Goal: Obtain resource: Download file/media

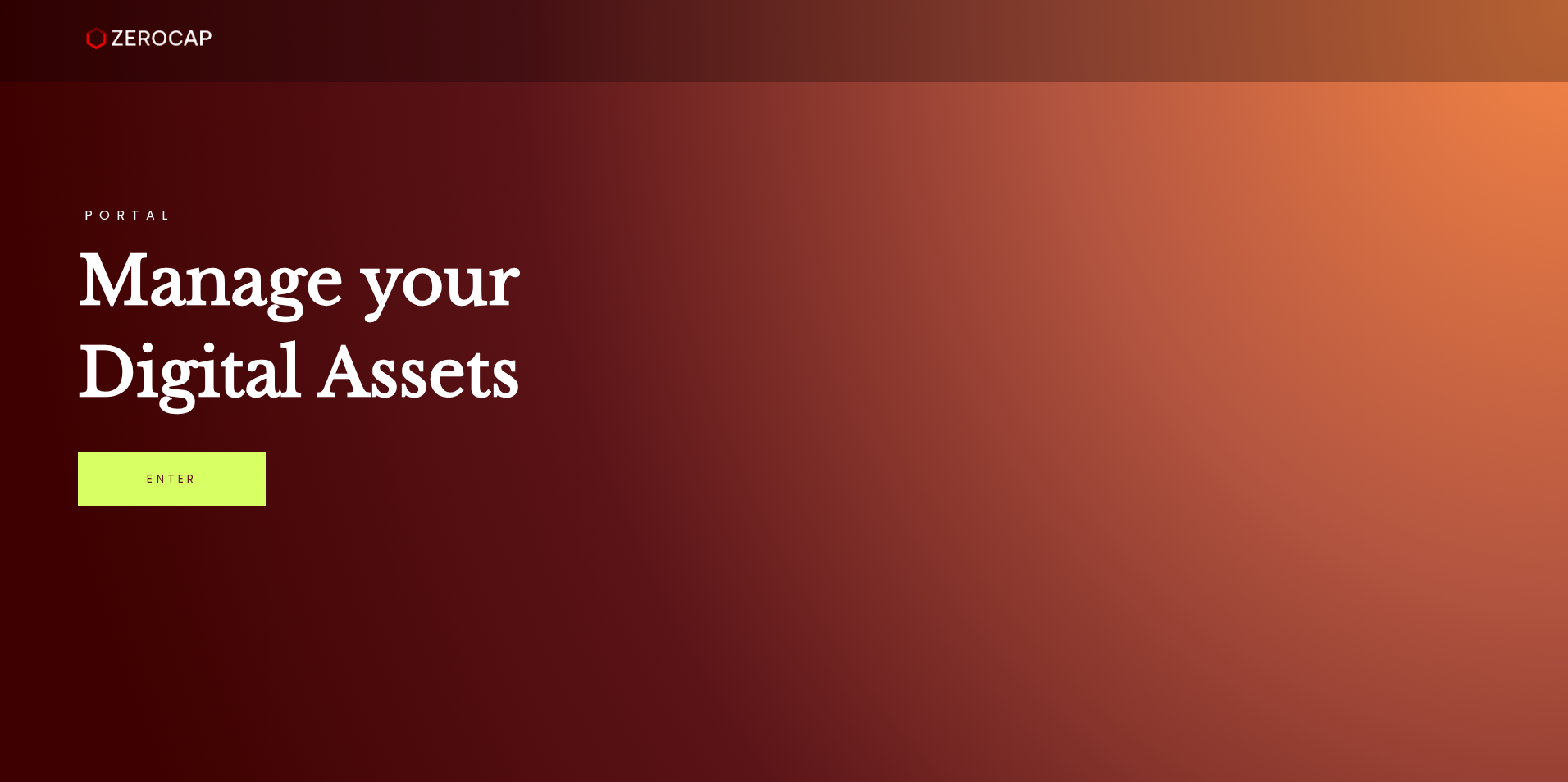
click at [186, 455] on link "Enter" at bounding box center [172, 479] width 188 height 54
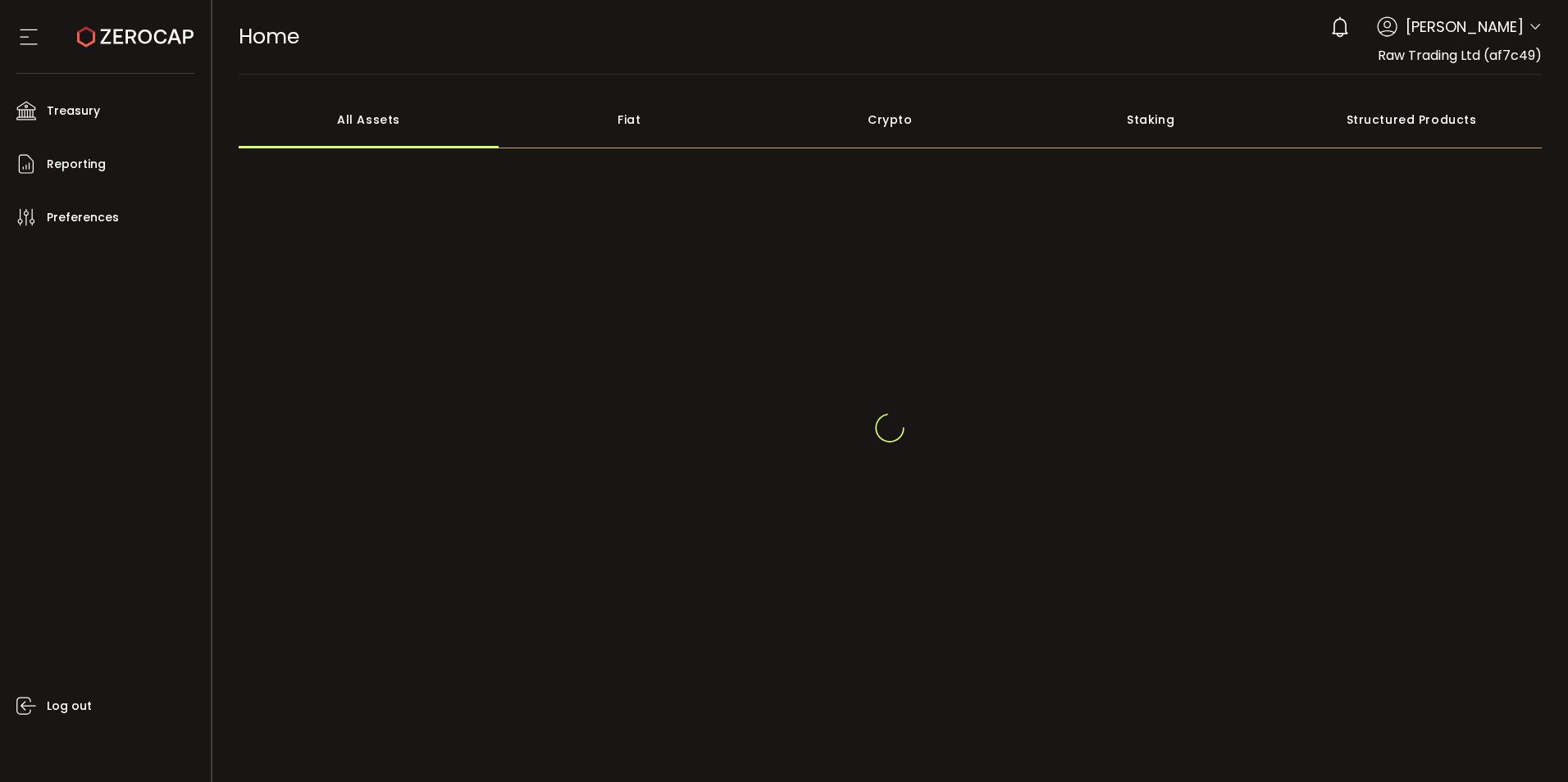
click at [1529, 31] on icon at bounding box center [1535, 27] width 13 height 13
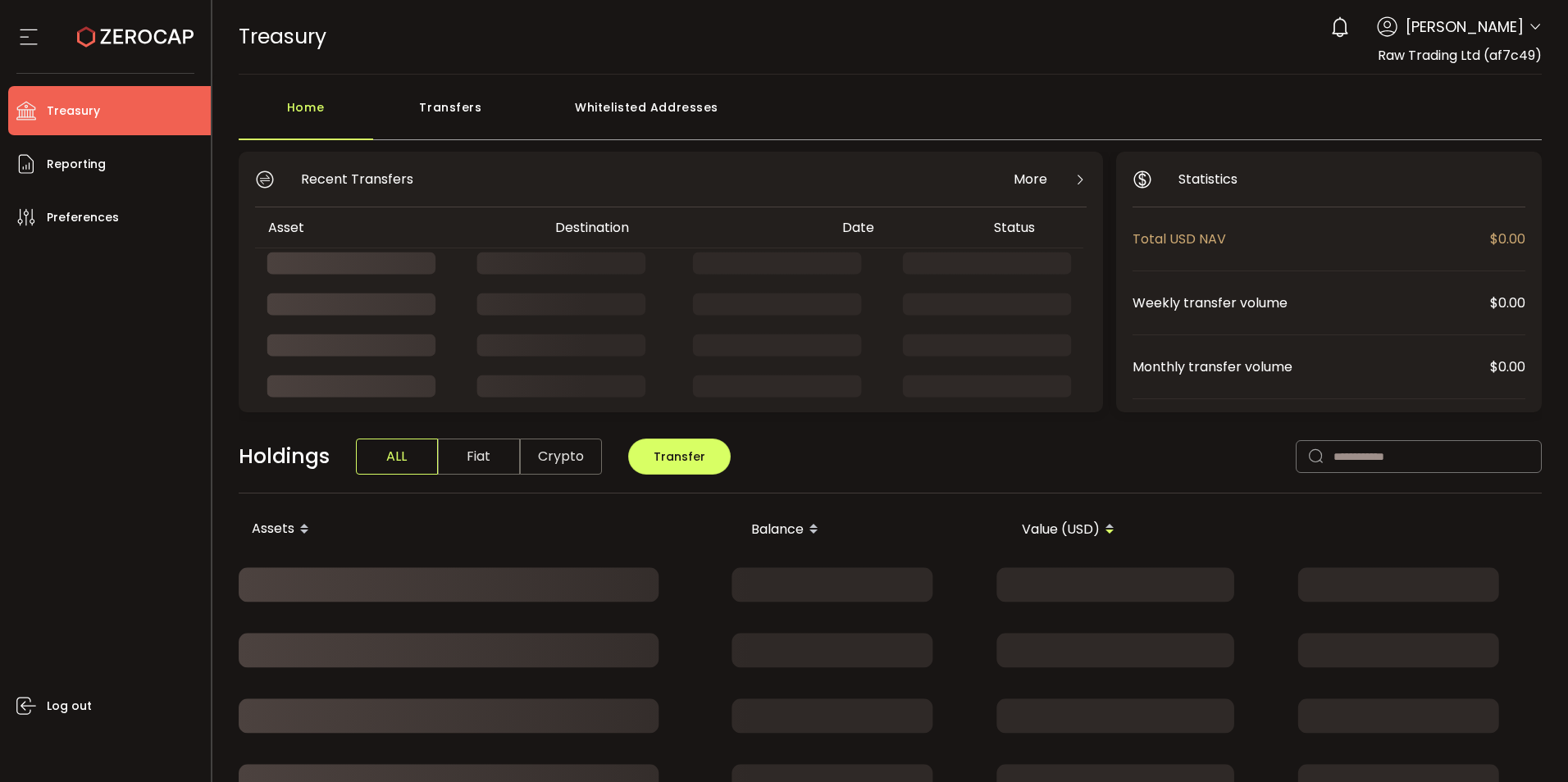
click at [1528, 25] on icon at bounding box center [1535, 27] width 13 height 13
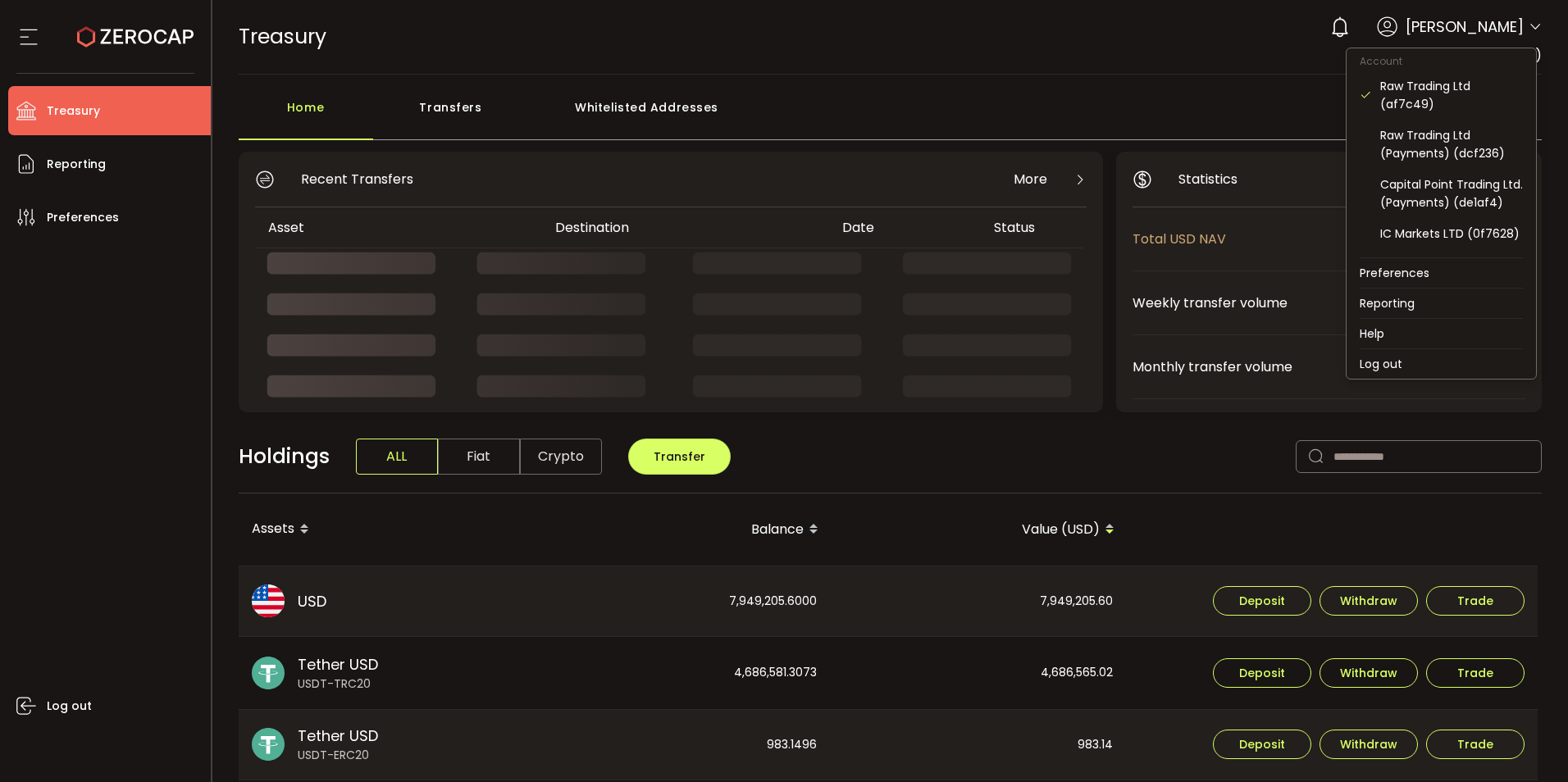
click at [1534, 28] on icon at bounding box center [1535, 27] width 13 height 13
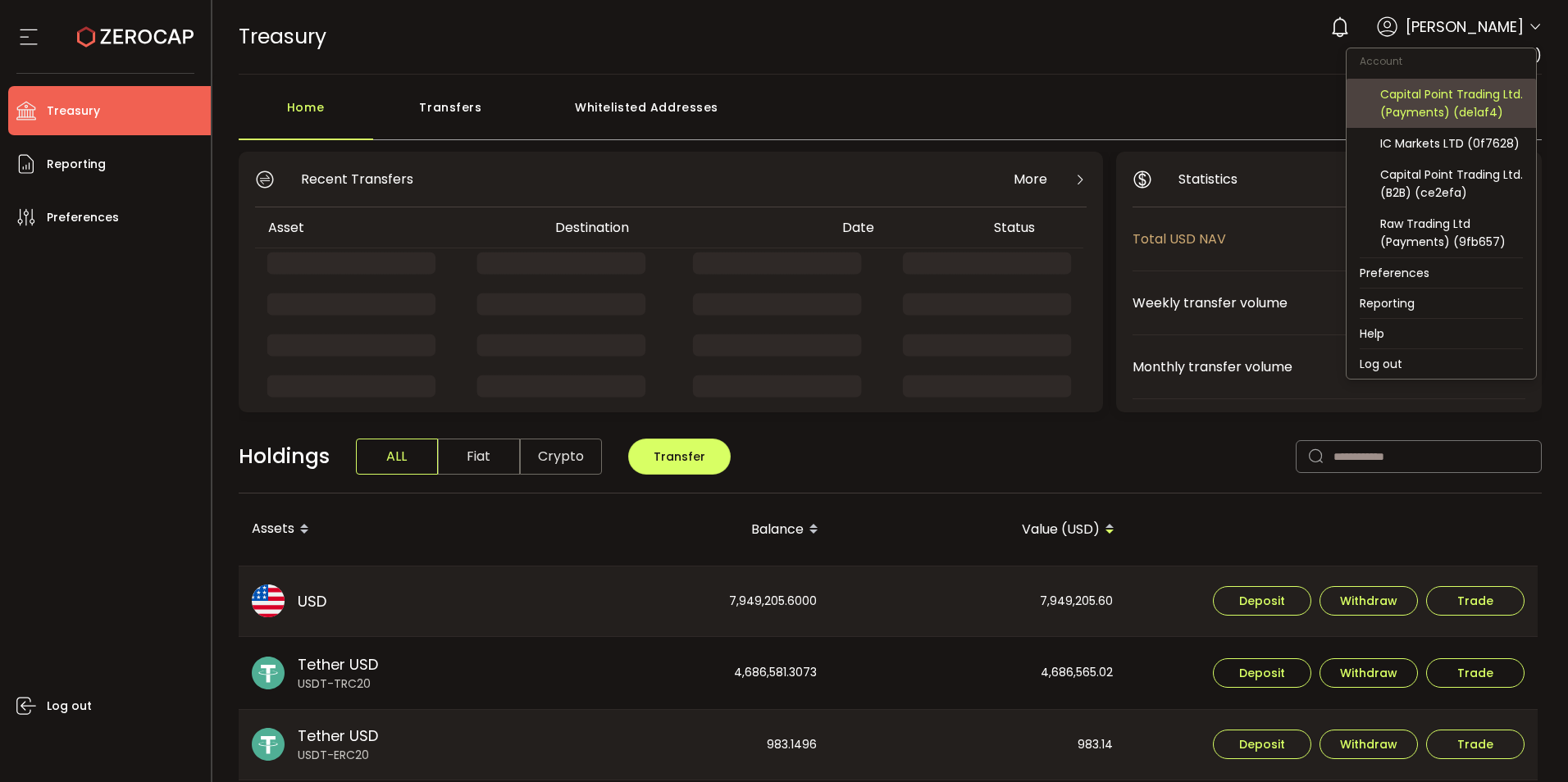
scroll to position [109, 0]
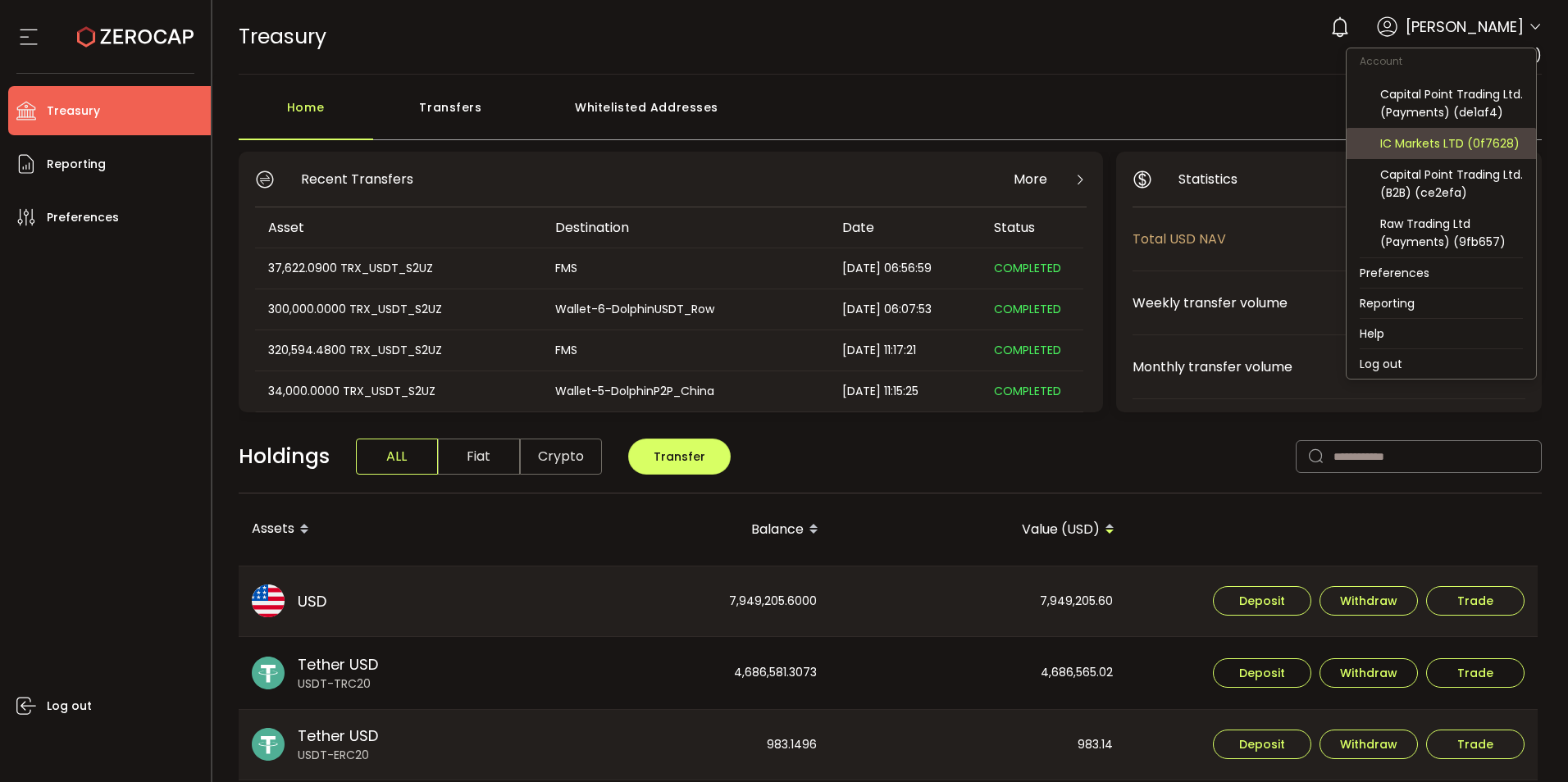
click at [1465, 148] on div "IC Markets LTD (0f7628)" at bounding box center [1451, 144] width 143 height 18
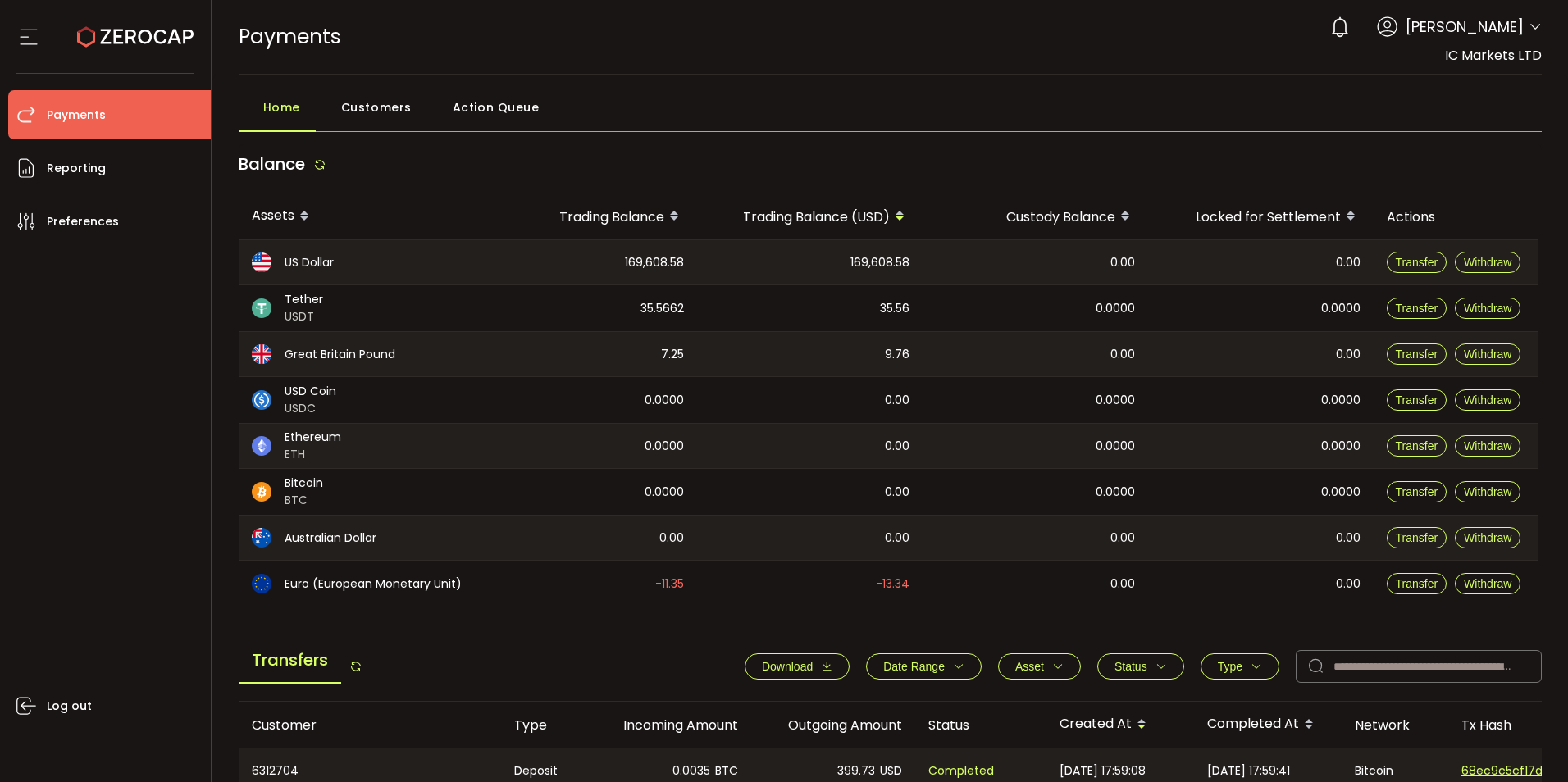
click at [788, 663] on span "Download" at bounding box center [787, 667] width 51 height 13
